Goal: Find specific page/section: Find specific page/section

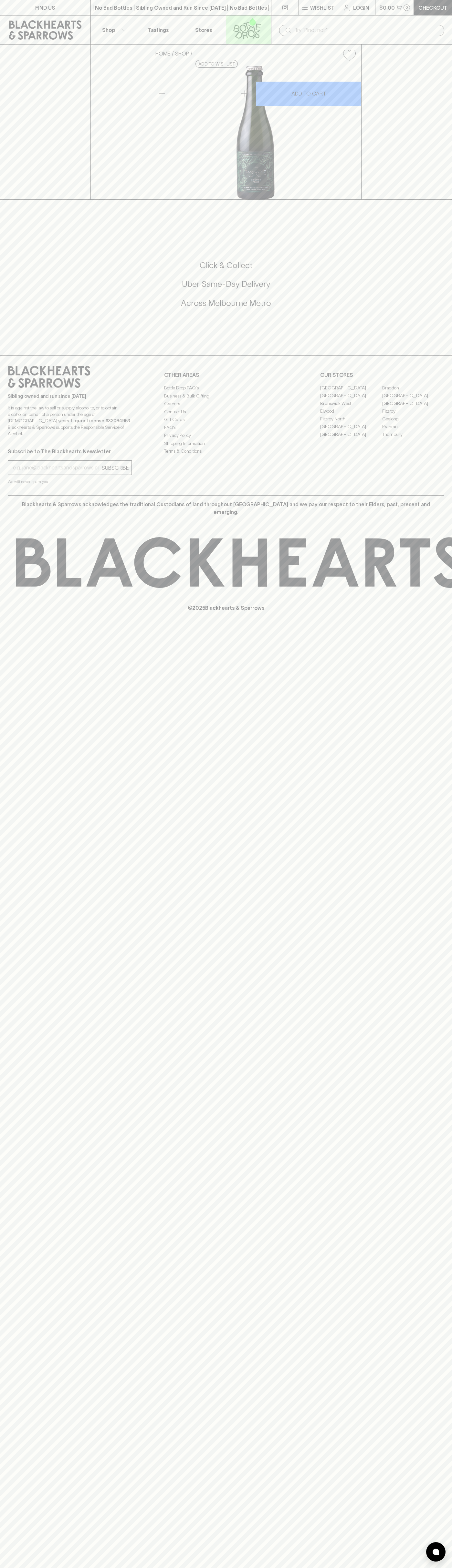
click at [270, 29] on link at bounding box center [249, 29] width 45 height 29
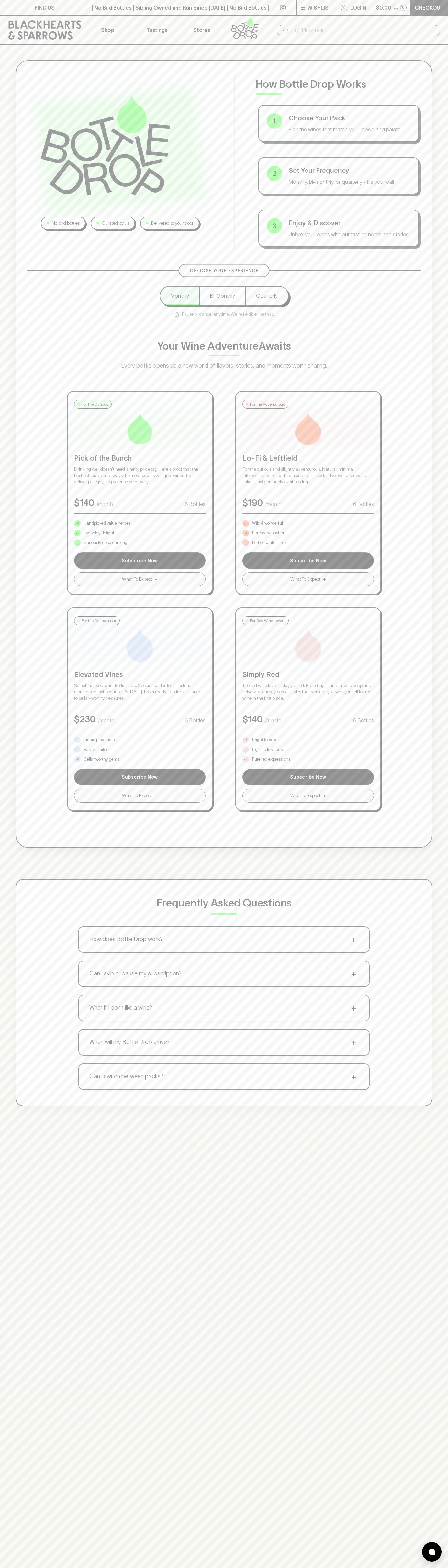
click at [422, 1278] on div "No bad bottles Curated by us Delivered to your door How Bottle Drop Works 1 Cho…" at bounding box center [224, 829] width 448 height 1568
click at [362, 1572] on html "FIND US | No Bad Bottles | Sibling Owned and Run Since [DATE] | No Bad Bottles …" at bounding box center [224, 1014] width 448 height 2028
click at [12, 1151] on div "No bad bottles Curated by us Delivered to your door How Bottle Drop Works 1 Cho…" at bounding box center [224, 829] width 448 height 1568
click at [271, 759] on p "Pure red expressions" at bounding box center [271, 759] width 38 height 7
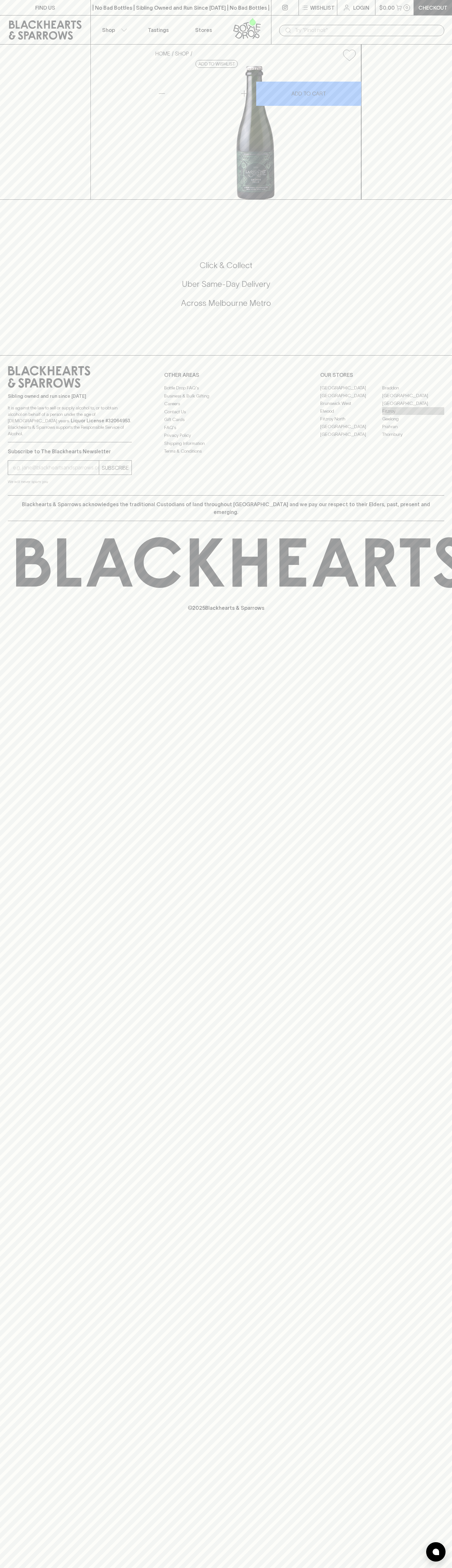
click at [413, 415] on link "Fitzroy" at bounding box center [413, 411] width 62 height 8
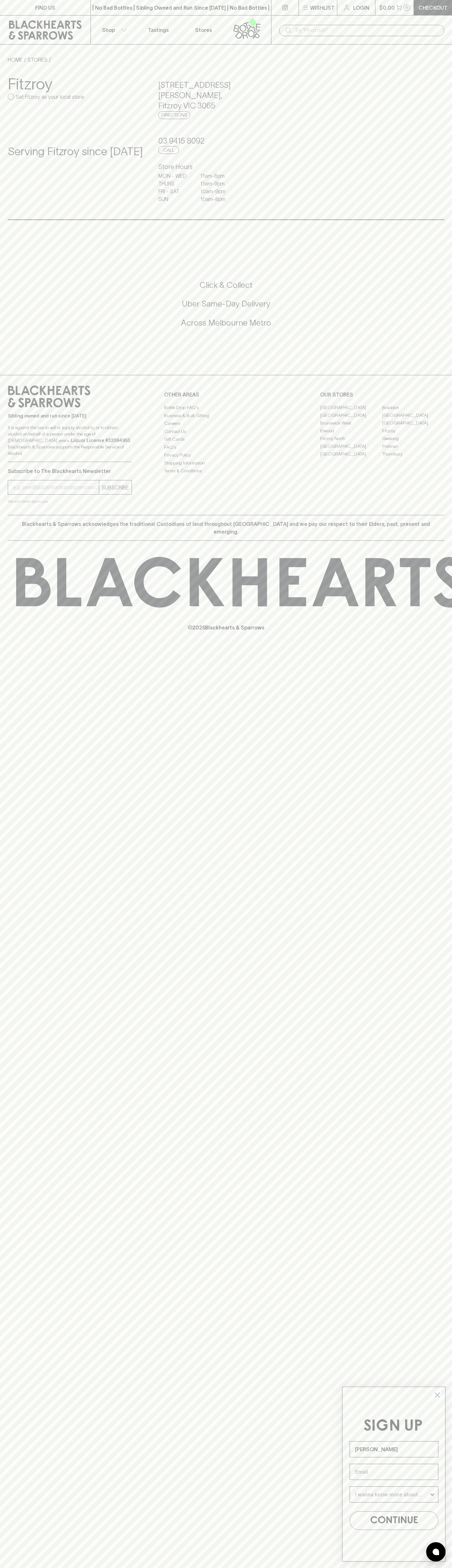
type input "John Smith"
